Goal: Task Accomplishment & Management: Manage account settings

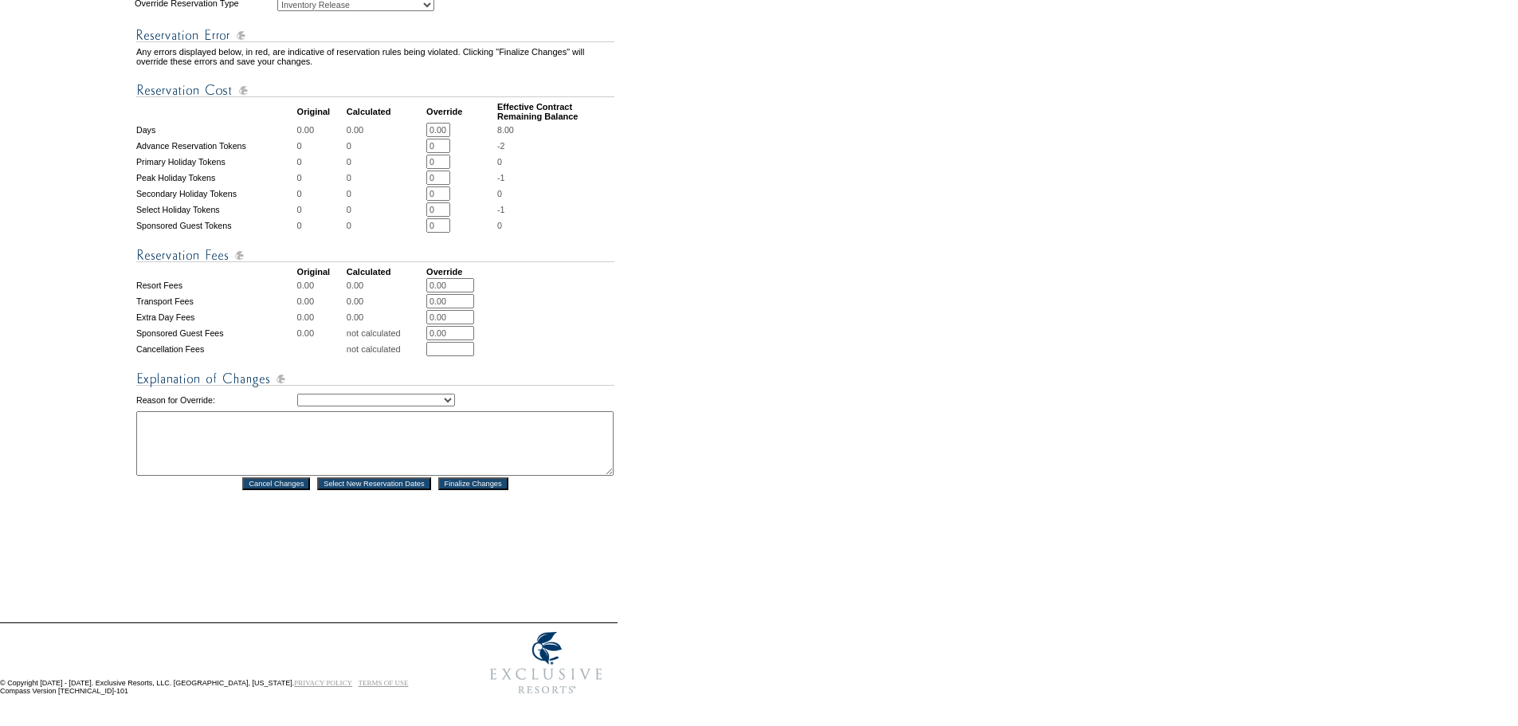
scroll to position [558, 0]
click at [344, 394] on select "Creating Continuous Stay Days Rebooked After Cancellation Editing Occupant Expe…" at bounding box center [376, 400] width 158 height 13
select select "1036"
click at [297, 394] on select "Creating Continuous Stay Days Rebooked After Cancellation Editing Occupant Expe…" at bounding box center [376, 400] width 158 height 13
click at [318, 429] on textarea at bounding box center [374, 443] width 477 height 65
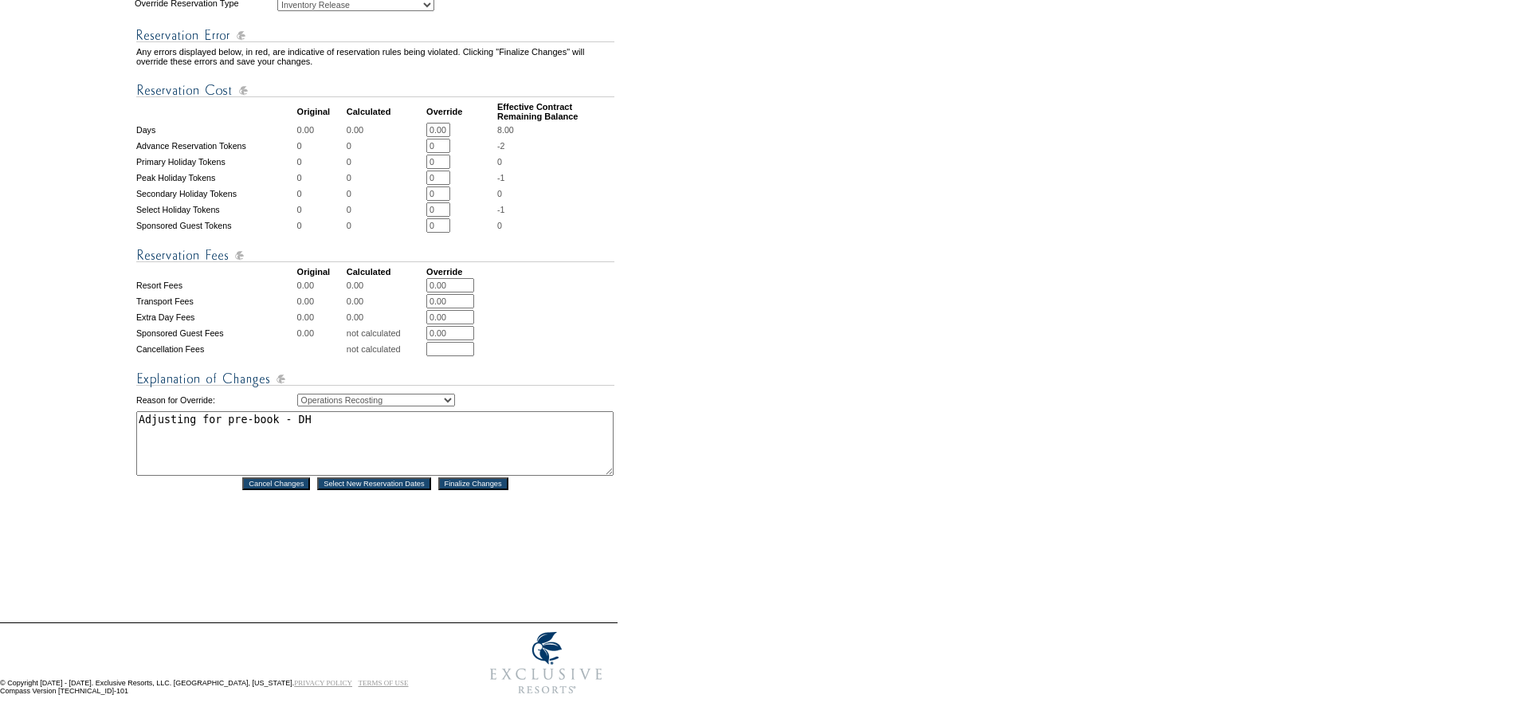
type textarea "Adjusting for pre-book - DH"
drag, startPoint x: 518, startPoint y: 518, endPoint x: 510, endPoint y: 505, distance: 15.0
click at [518, 517] on div "Reservation #: 1815489 Principal Member: Maintenance, ER - Location [GEOGRAPHIC…" at bounding box center [375, 96] width 481 height 991
click at [493, 478] on input "Finalize Changes" at bounding box center [473, 483] width 70 height 13
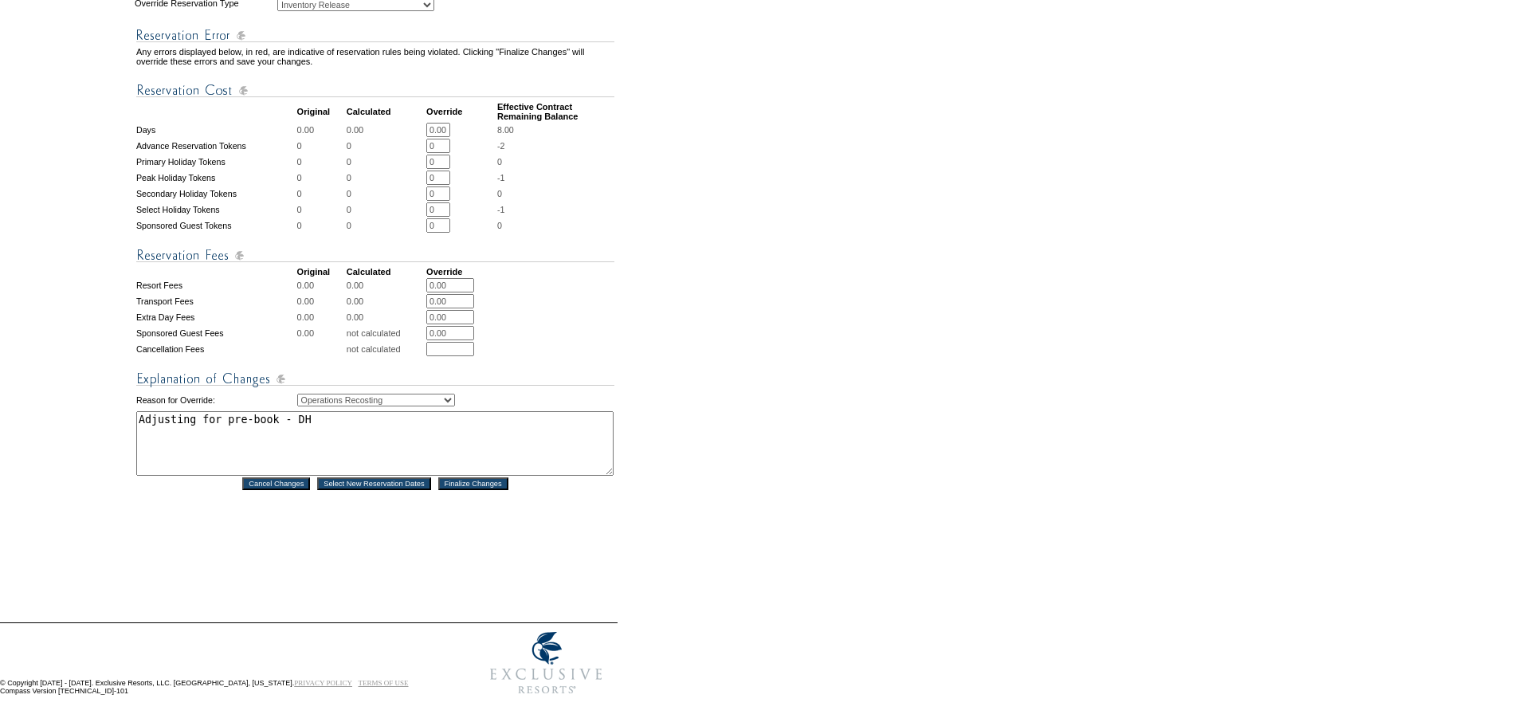
click at [493, 478] on input "Finalize Changes" at bounding box center [473, 483] width 70 height 13
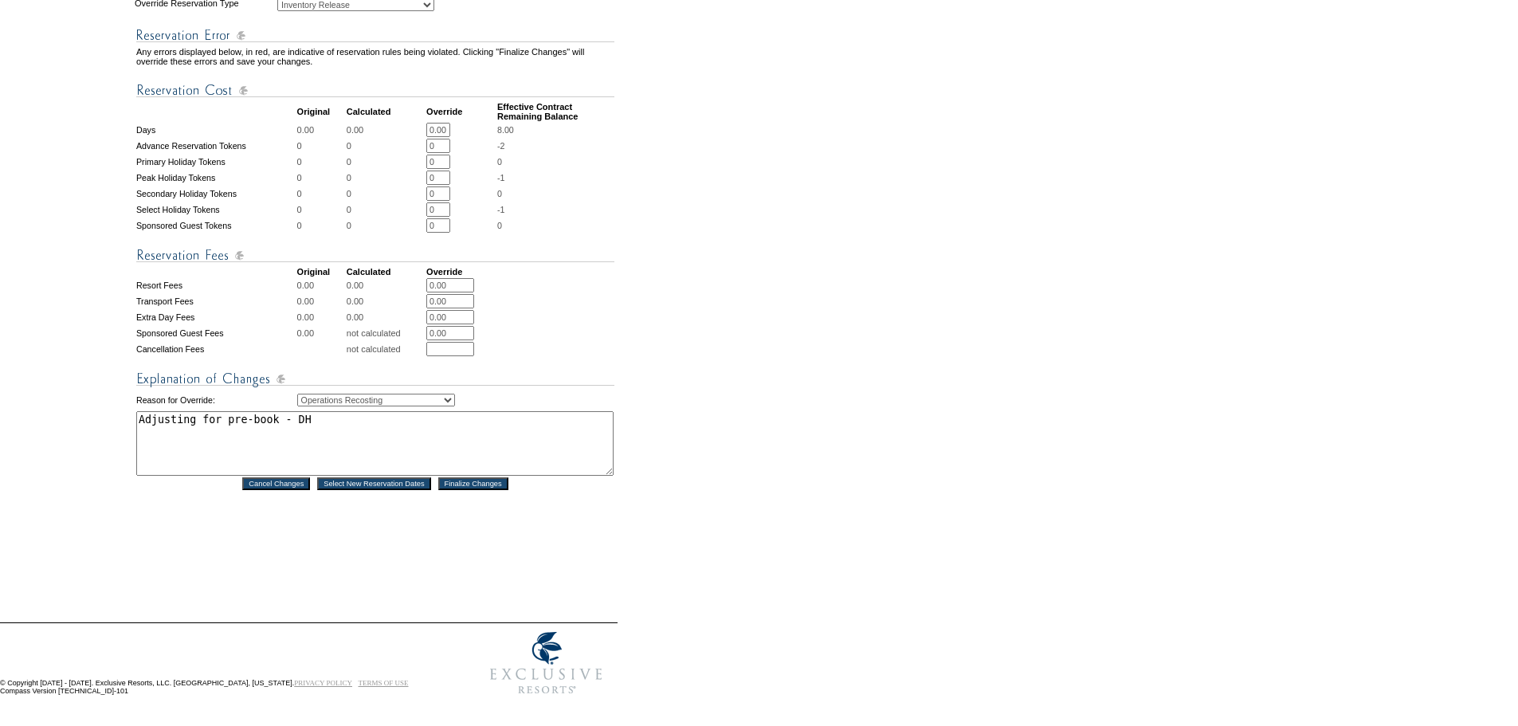
click at [493, 478] on input "Finalize Changes" at bounding box center [473, 483] width 70 height 13
click at [614, 432] on td "Adjusting for pre-book - DH *" at bounding box center [375, 443] width 478 height 65
